Goal: Information Seeking & Learning: Learn about a topic

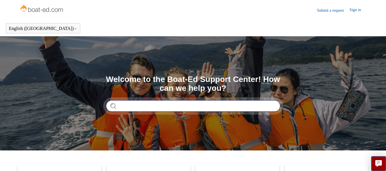
click at [120, 105] on input "Search" at bounding box center [193, 105] width 174 height 11
type input "**********"
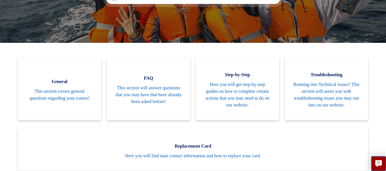
scroll to position [113, 0]
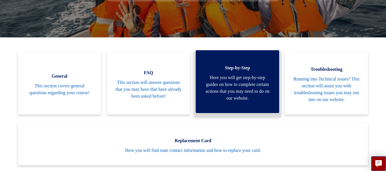
click at [272, 89] on link "Step-by-Step Here you will get step-by-step guides on how to complete certain a…" at bounding box center [237, 81] width 83 height 63
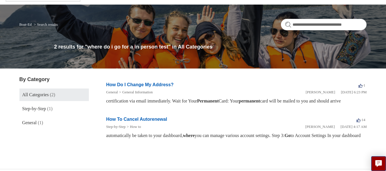
scroll to position [32, 0]
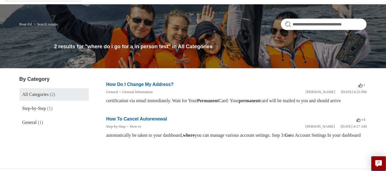
click at [48, 95] on span "All Categories" at bounding box center [35, 94] width 27 height 5
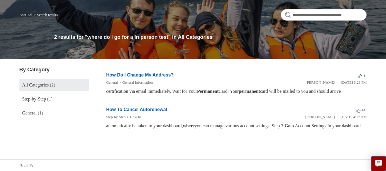
scroll to position [42, 0]
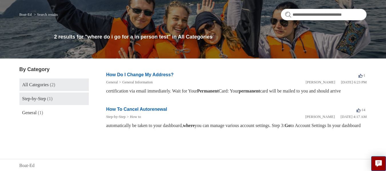
click at [46, 97] on span "Step-by-Step" at bounding box center [34, 98] width 24 height 5
